Goal: Information Seeking & Learning: Learn about a topic

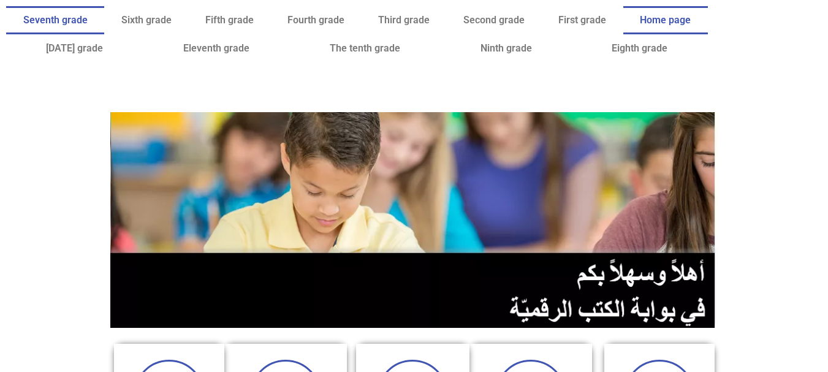
click at [88, 20] on font "Seventh grade" at bounding box center [55, 20] width 64 height 12
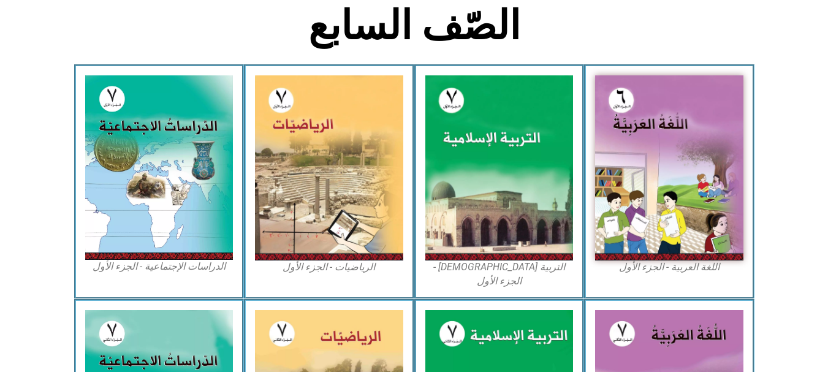
scroll to position [324, 0]
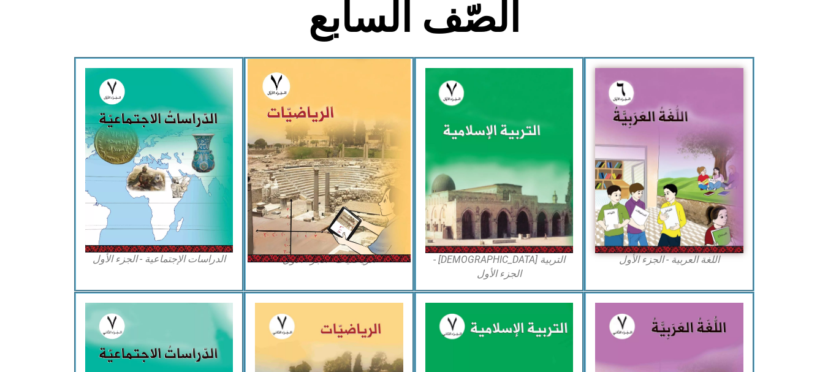
click at [348, 191] on img at bounding box center [329, 160] width 163 height 203
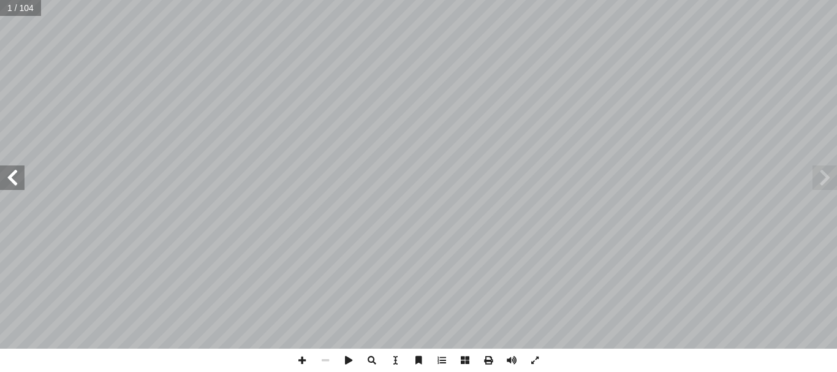
click at [15, 183] on span at bounding box center [12, 177] width 25 height 25
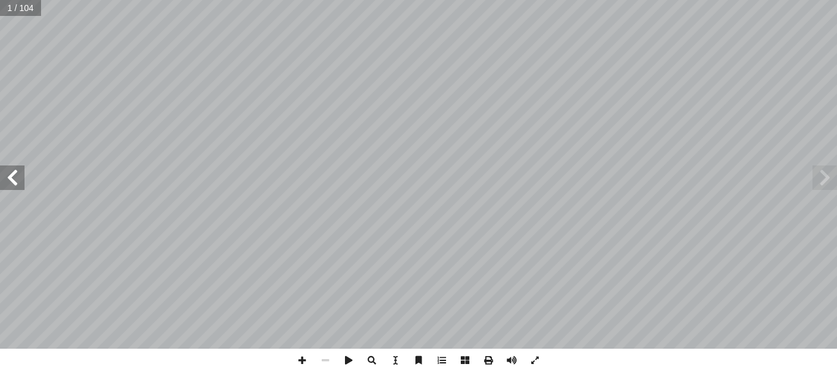
click at [15, 183] on span at bounding box center [12, 177] width 25 height 25
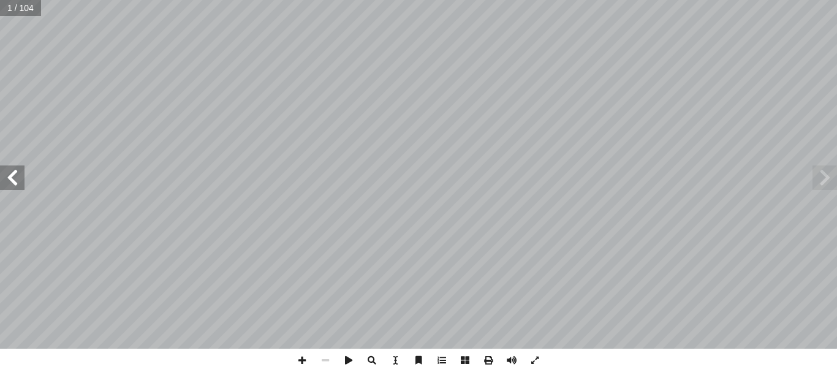
click at [15, 183] on span at bounding box center [12, 177] width 25 height 25
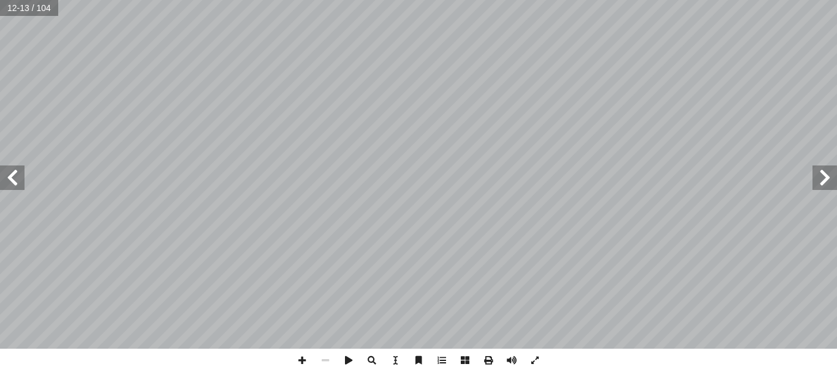
click at [15, 183] on span at bounding box center [12, 177] width 25 height 25
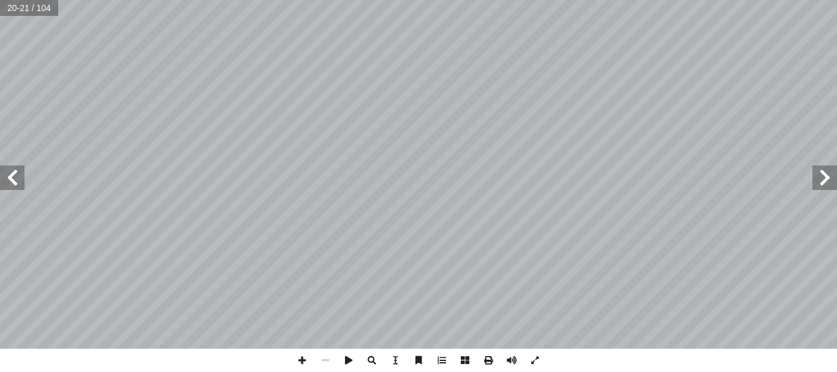
click at [15, 183] on span at bounding box center [12, 177] width 25 height 25
click at [826, 177] on span at bounding box center [825, 177] width 25 height 25
click at [305, 361] on span at bounding box center [301, 360] width 23 height 23
click at [299, 366] on span at bounding box center [301, 360] width 23 height 23
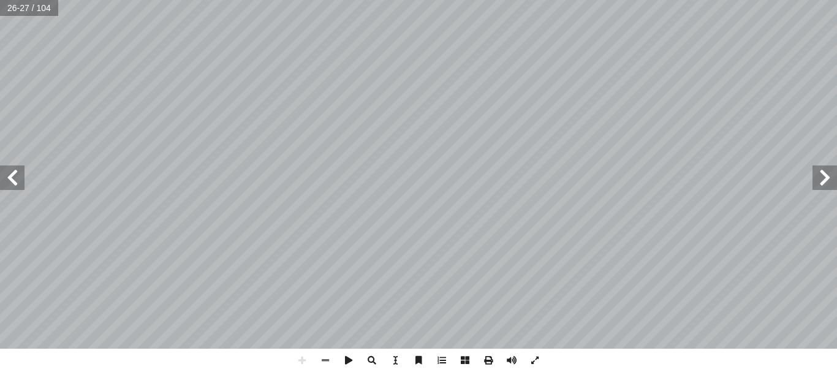
click at [15, 179] on span at bounding box center [12, 177] width 25 height 25
click at [525, 0] on html "الصفحة الرئيسية الصف الأول الصف الثاني الصف الثالث الصف الرابع الصف الخامس الصف…" at bounding box center [418, 56] width 837 height 112
click at [571, 0] on html "الصفحة الرئيسية الصف الأول الصف الثاني الصف الثالث الصف الرابع الصف الخامس الصف…" at bounding box center [418, 56] width 837 height 112
click at [18, 171] on span at bounding box center [12, 177] width 25 height 25
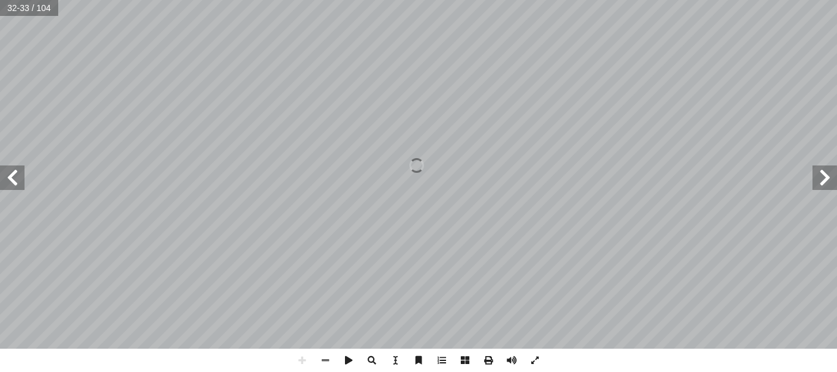
click at [821, 173] on span at bounding box center [825, 177] width 25 height 25
